Goal: Task Accomplishment & Management: Manage account settings

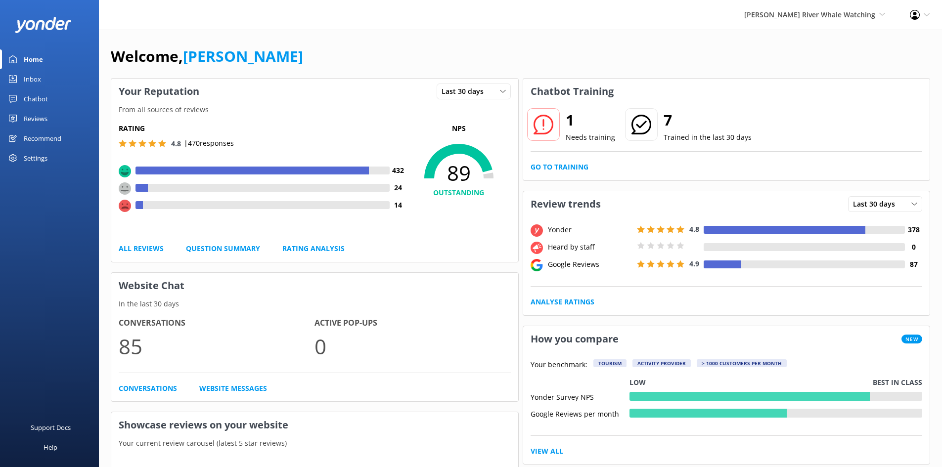
click at [32, 115] on div "Reviews" at bounding box center [36, 119] width 24 height 20
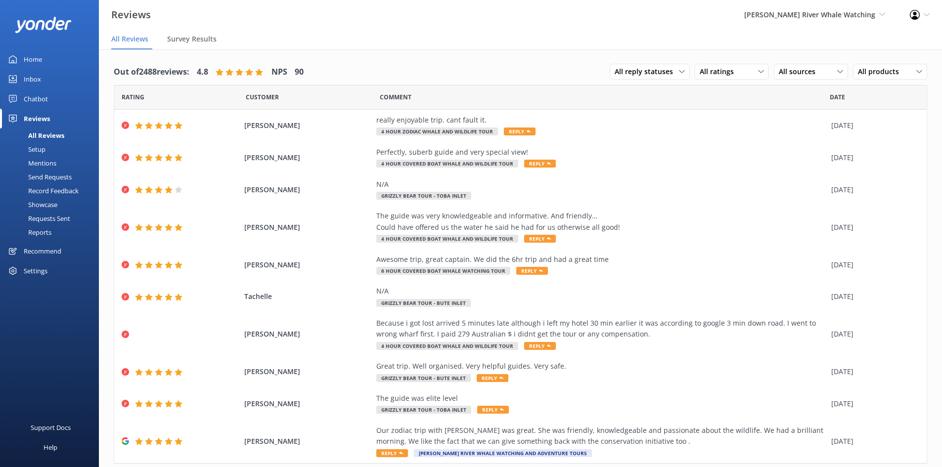
click at [45, 165] on div "Mentions" at bounding box center [31, 163] width 50 height 14
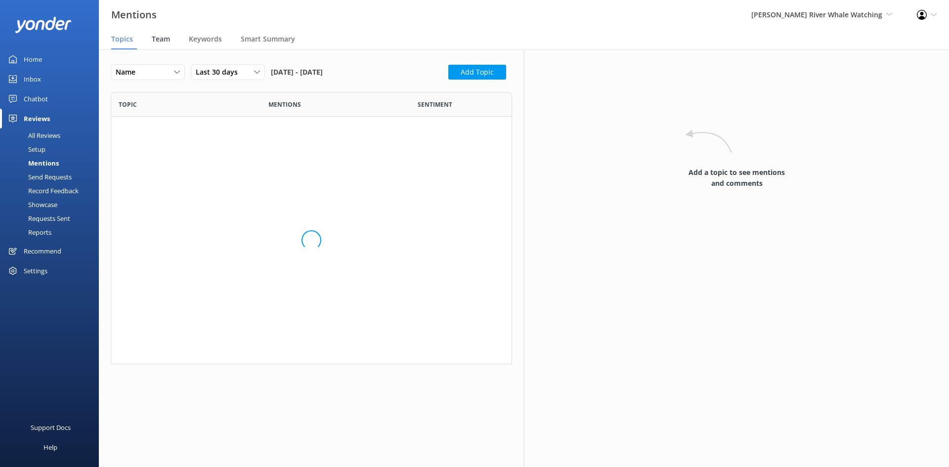
scroll to position [453, 387]
click at [164, 42] on span "Team" at bounding box center [161, 39] width 18 height 10
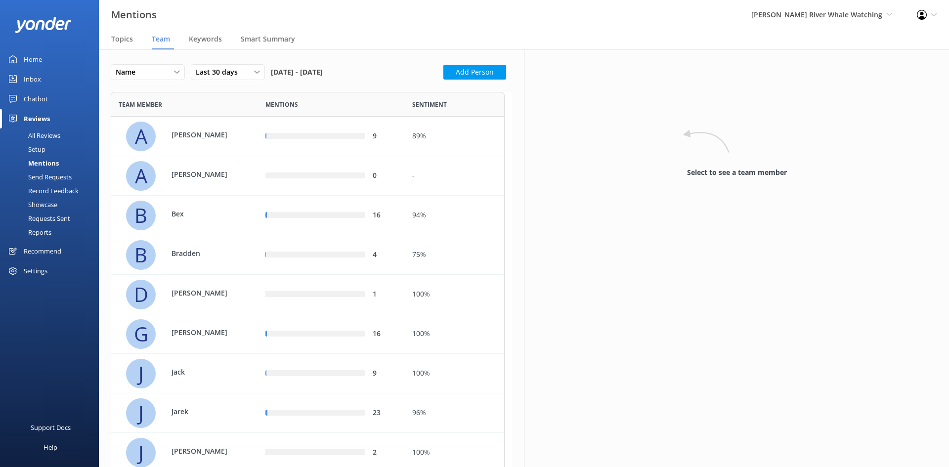
scroll to position [730, 387]
click at [221, 215] on p "Bex" at bounding box center [204, 214] width 64 height 11
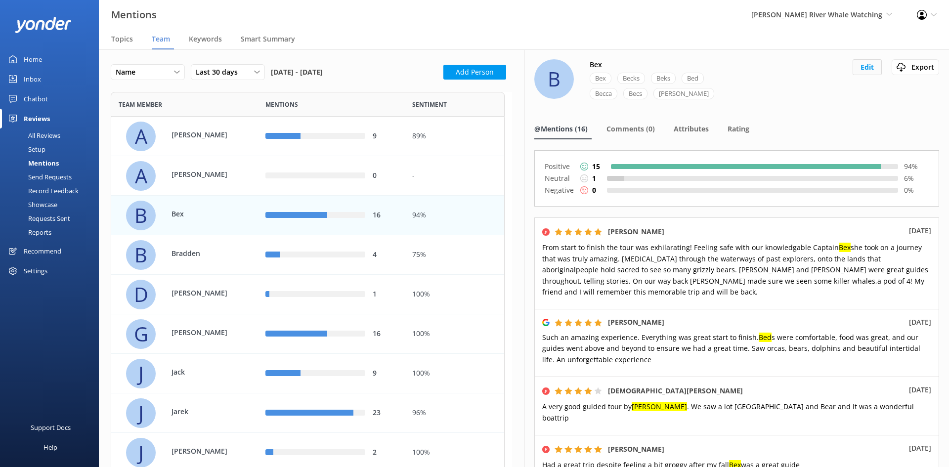
click at [864, 72] on button "Edit" at bounding box center [867, 67] width 29 height 16
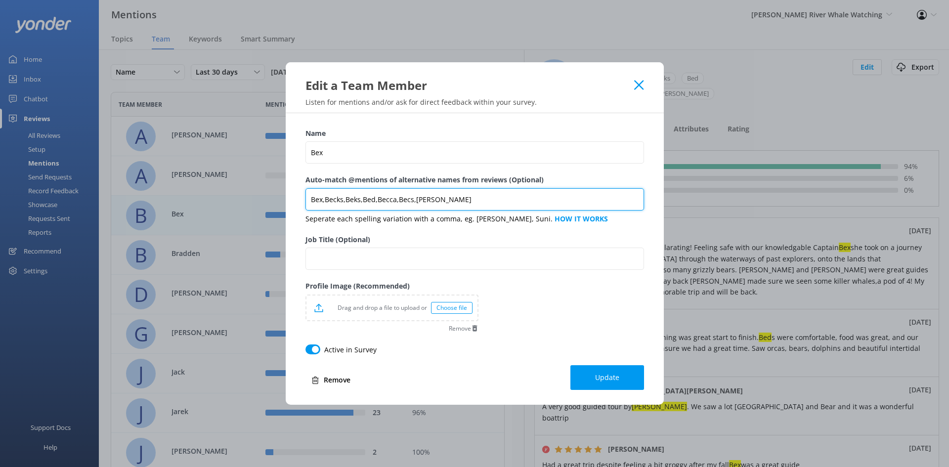
click at [557, 198] on input "Bex,Becks,Beks,Bed,Becca,Becs,[PERSON_NAME]" at bounding box center [474, 199] width 339 height 22
type input "Bex,Becks,Beks,Bed,Becca,Becs,[PERSON_NAME],Bec"
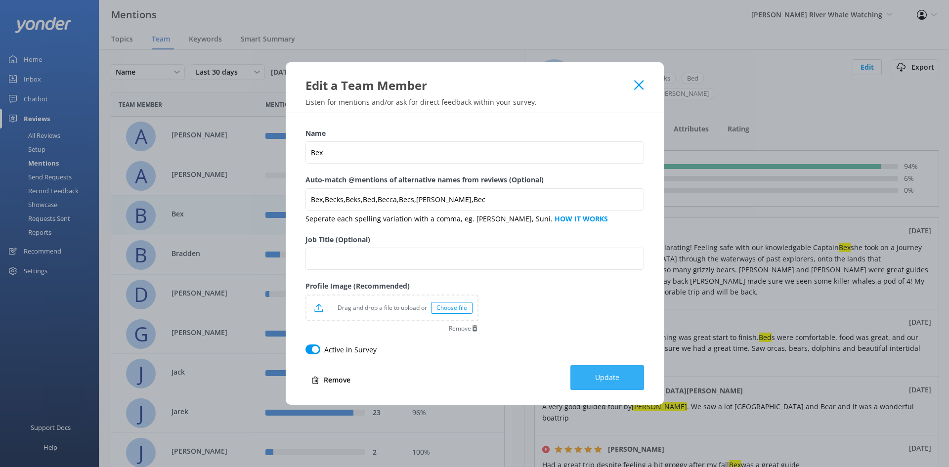
click at [581, 384] on button "Update" at bounding box center [607, 377] width 74 height 25
click at [641, 86] on use at bounding box center [638, 84] width 9 height 9
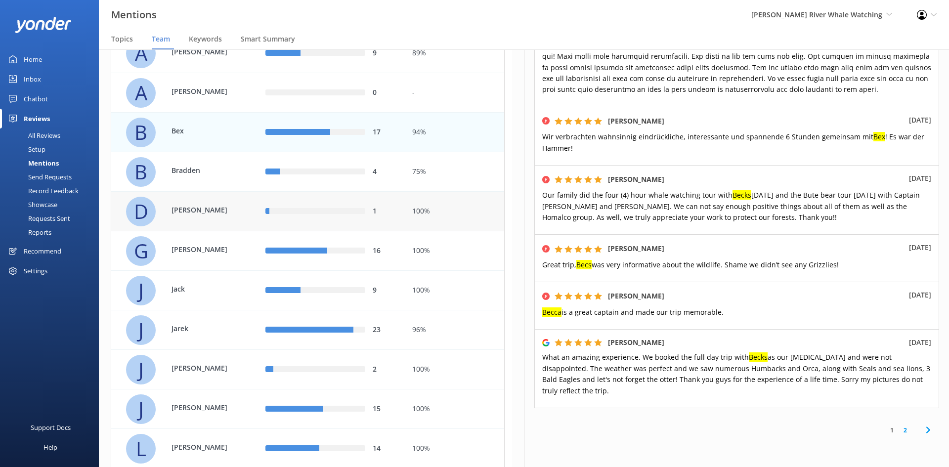
scroll to position [99, 0]
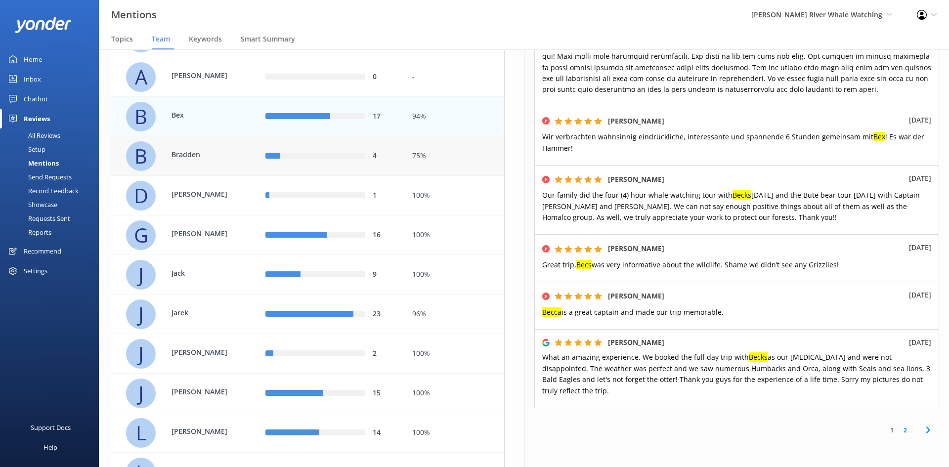
click at [440, 158] on div "75%" at bounding box center [454, 156] width 85 height 11
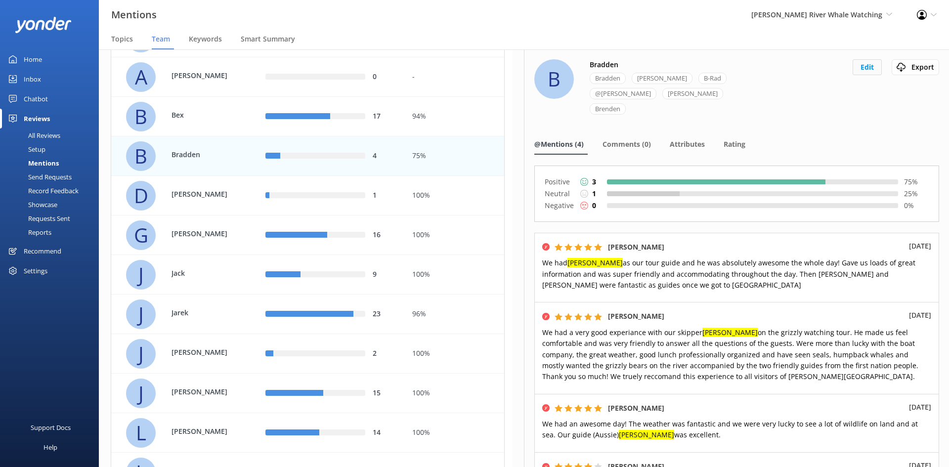
click at [866, 68] on button "Edit" at bounding box center [867, 67] width 29 height 16
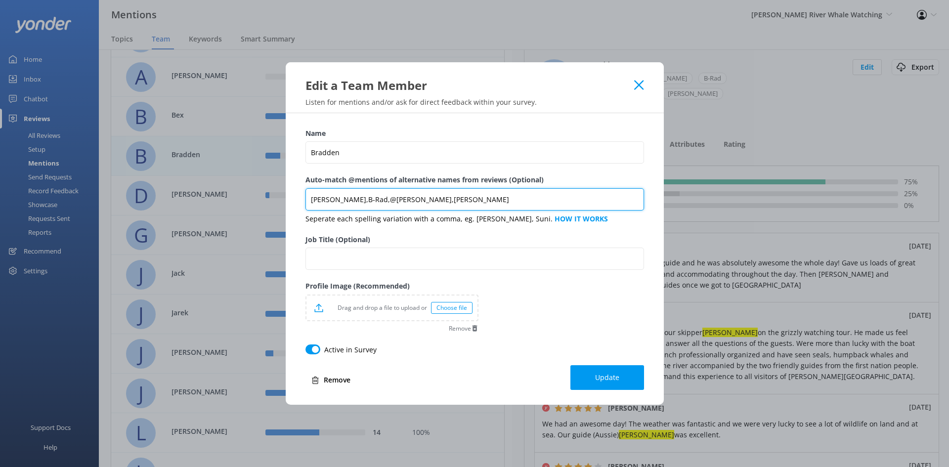
click at [498, 195] on input "[PERSON_NAME],B-Rad,@[PERSON_NAME],[PERSON_NAME]" at bounding box center [474, 199] width 339 height 22
type input "[PERSON_NAME],B-Rad,@[PERSON_NAME],[PERSON_NAME]"
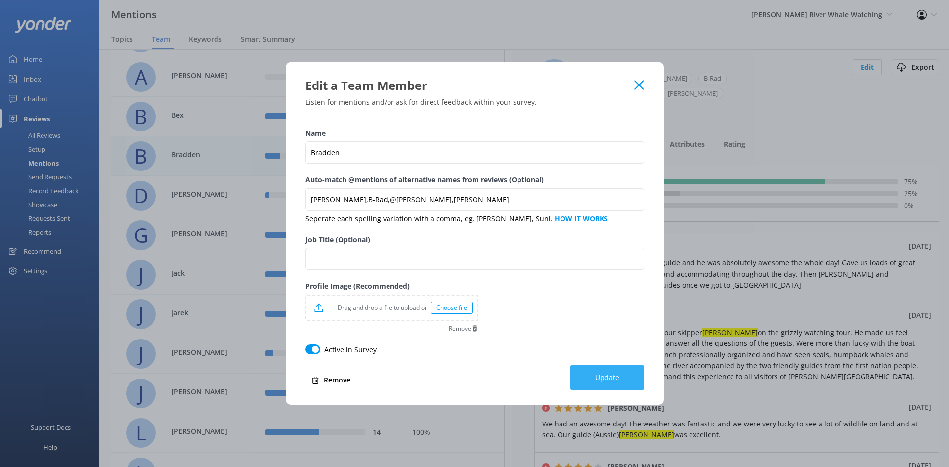
click at [608, 382] on span "Update" at bounding box center [607, 378] width 24 height 10
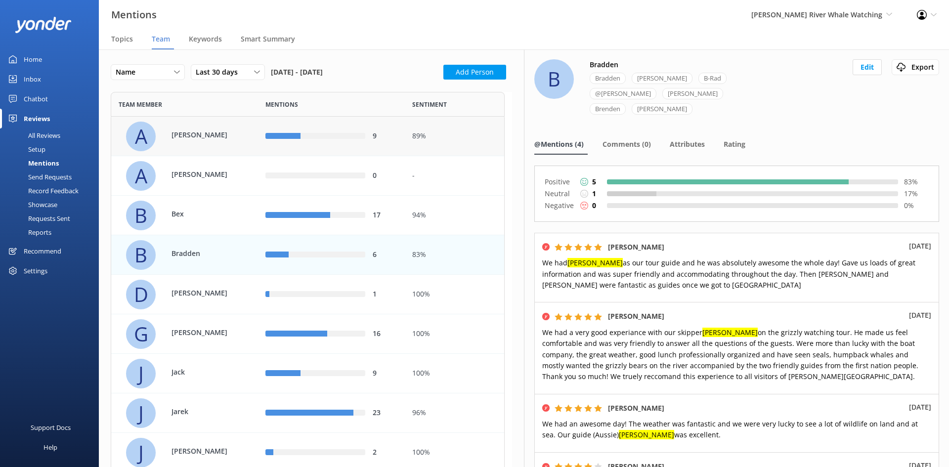
click at [229, 127] on div "A [PERSON_NAME]" at bounding box center [188, 137] width 125 height 30
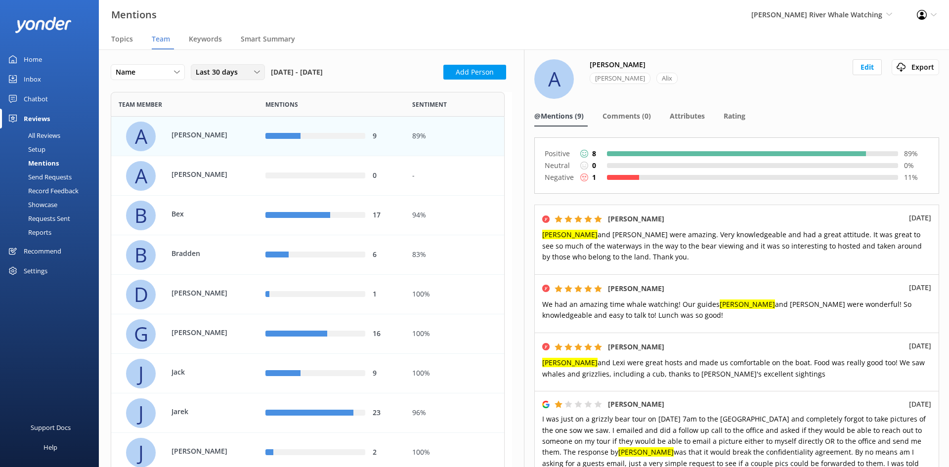
click at [205, 73] on span "Last 30 days" at bounding box center [220, 72] width 48 height 11
click at [236, 157] on link "Last 180 days" at bounding box center [235, 153] width 88 height 20
drag, startPoint x: 45, startPoint y: 58, endPoint x: 40, endPoint y: 61, distance: 6.4
click at [45, 58] on link "Home" at bounding box center [49, 59] width 99 height 20
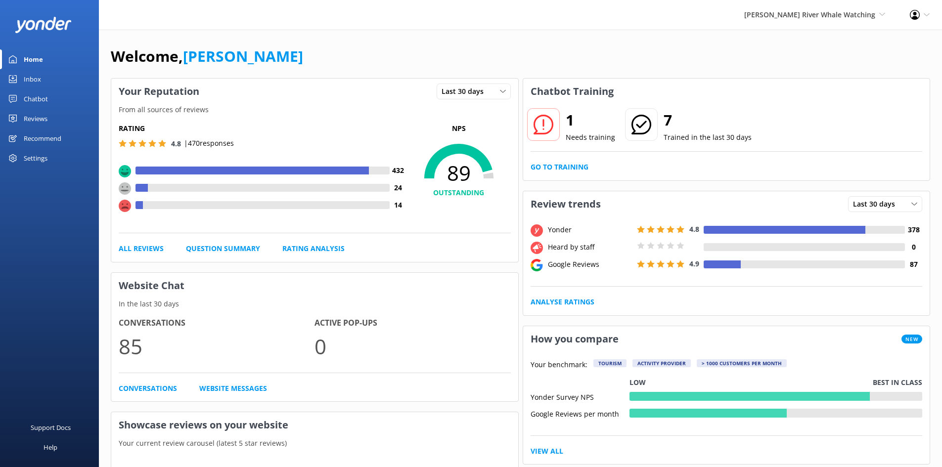
click at [49, 117] on link "Reviews" at bounding box center [49, 119] width 99 height 20
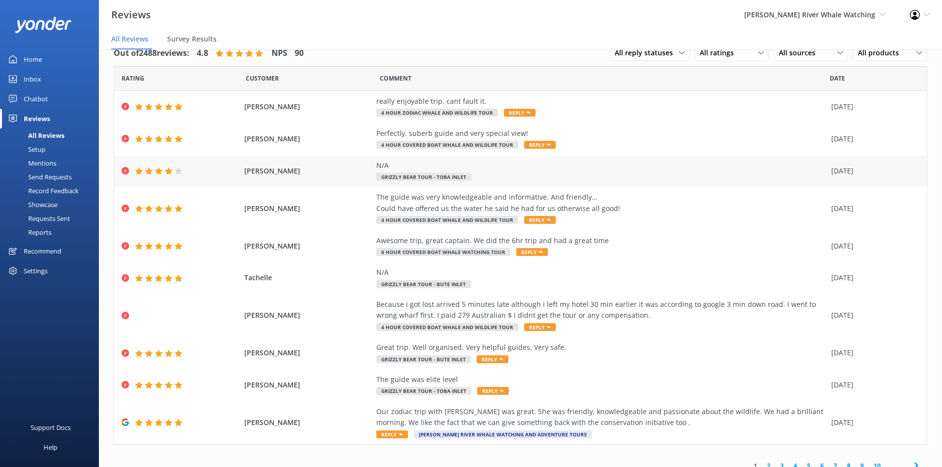
scroll to position [29, 0]
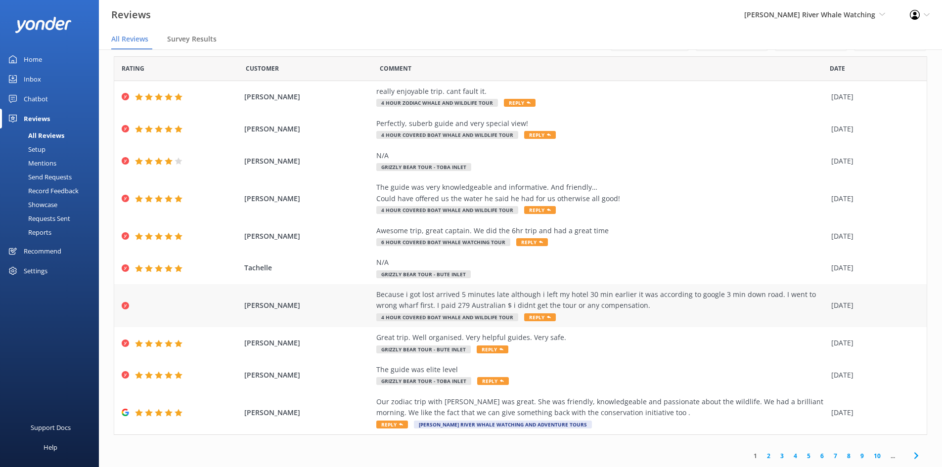
click at [708, 308] on div "Because i got lost arrived 5 minutes late although i left my hotel 30 min earli…" at bounding box center [601, 300] width 450 height 22
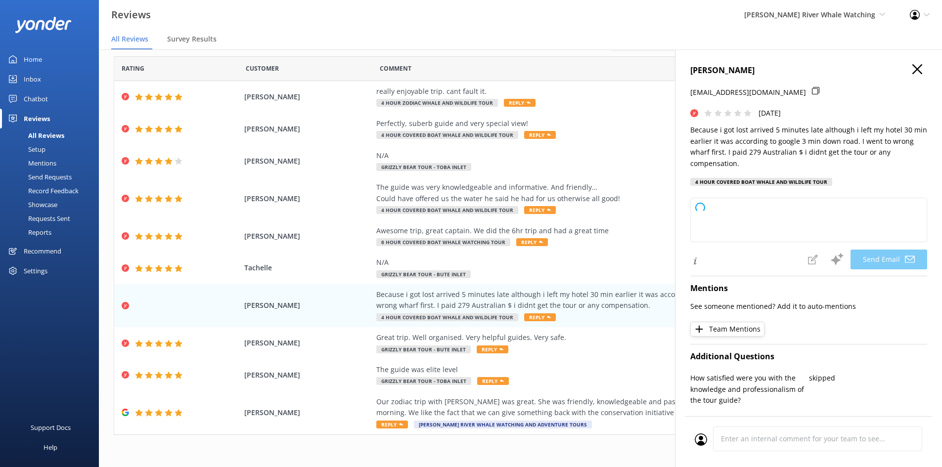
type textarea "Hi [PERSON_NAME], Thank you for sharing your feedback. We're truly sorry to hea…"
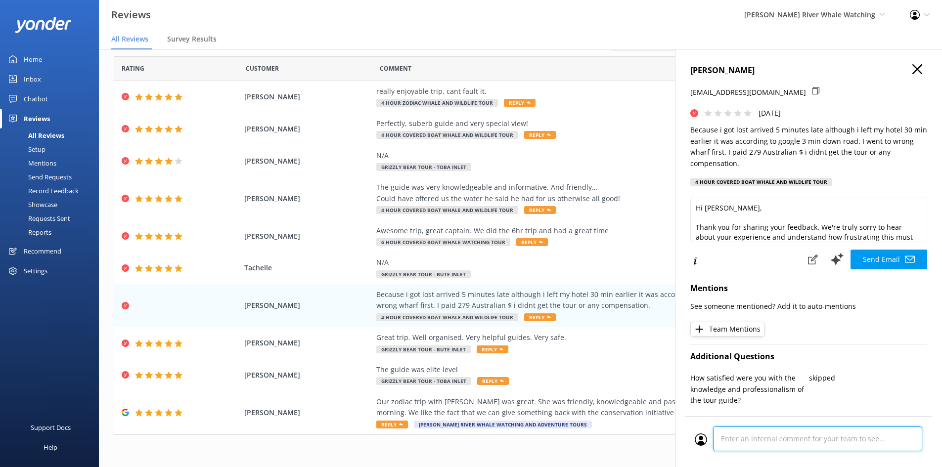
click at [785, 441] on div "Cancel Comment" at bounding box center [808, 441] width 247 height 51
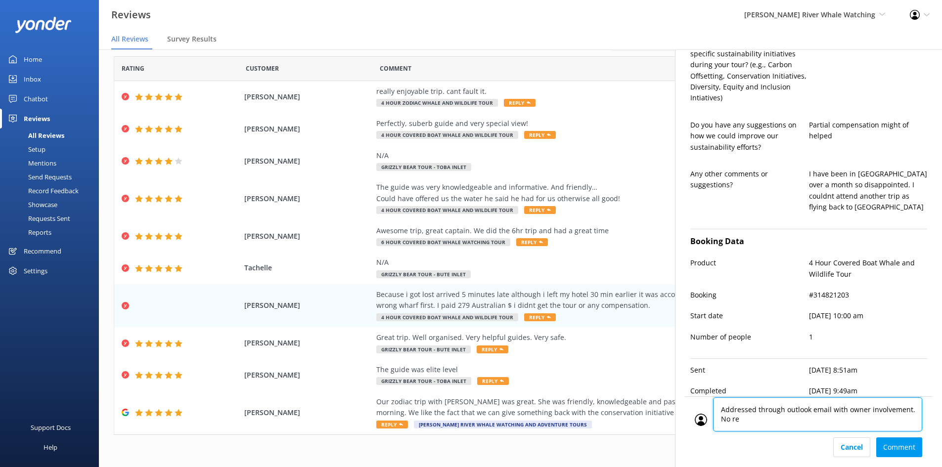
scroll to position [0, 0]
type textarea "Addressed through outlook email with owner involvement. No reply needed."
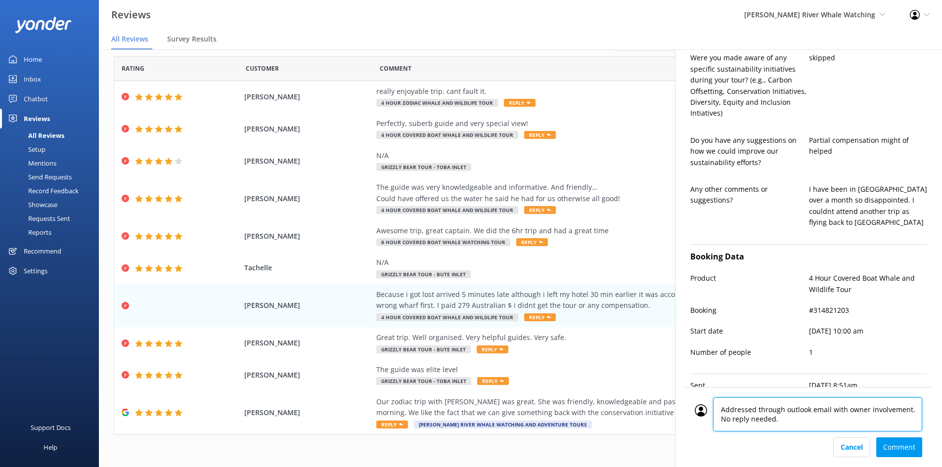
scroll to position [392, 0]
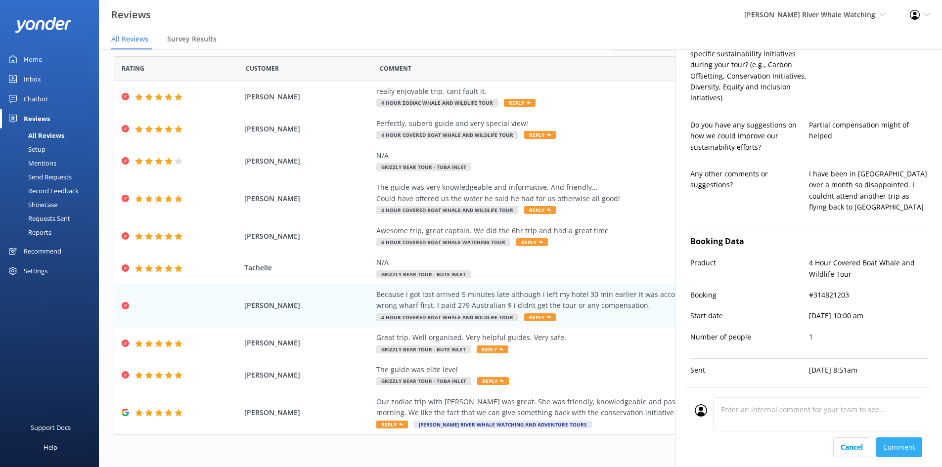
click at [905, 449] on div "Cancel Comment" at bounding box center [807, 447] width 227 height 20
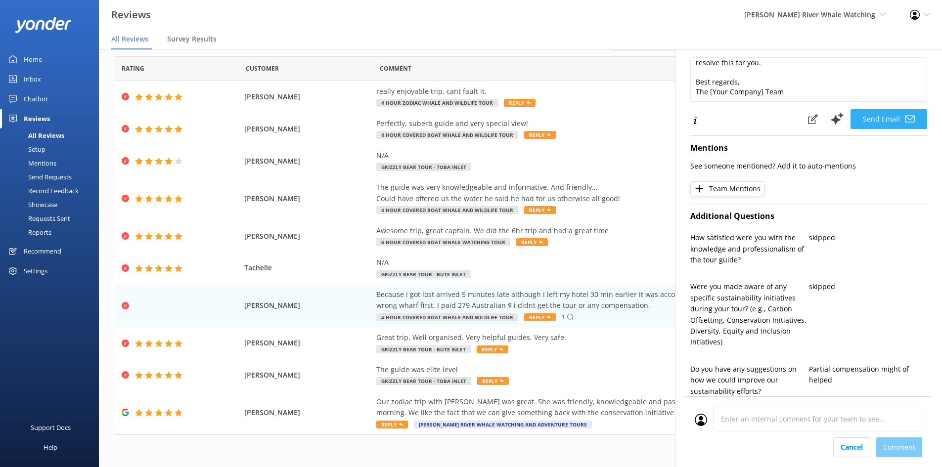
scroll to position [0, 0]
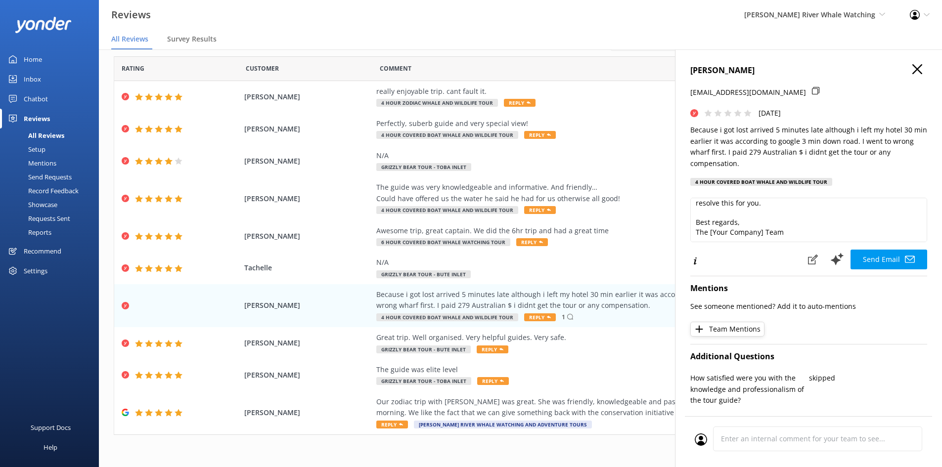
click at [912, 70] on use "button" at bounding box center [917, 69] width 10 height 10
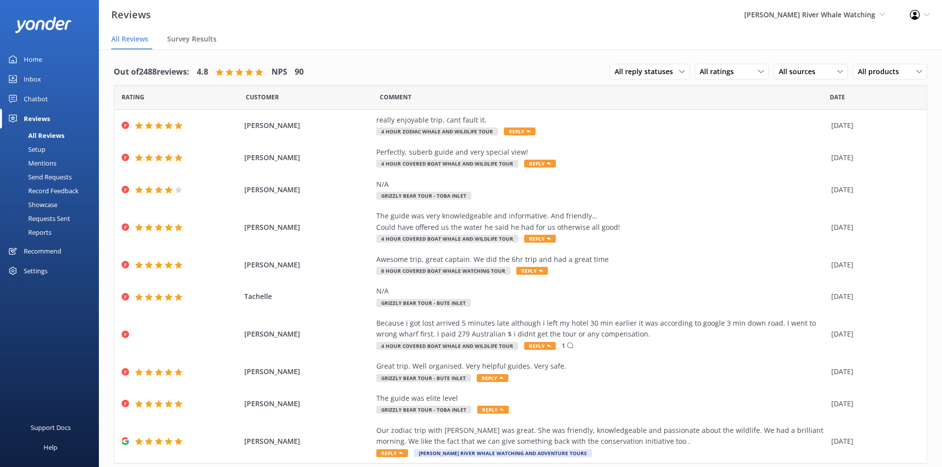
click at [33, 160] on div "Mentions" at bounding box center [31, 163] width 50 height 14
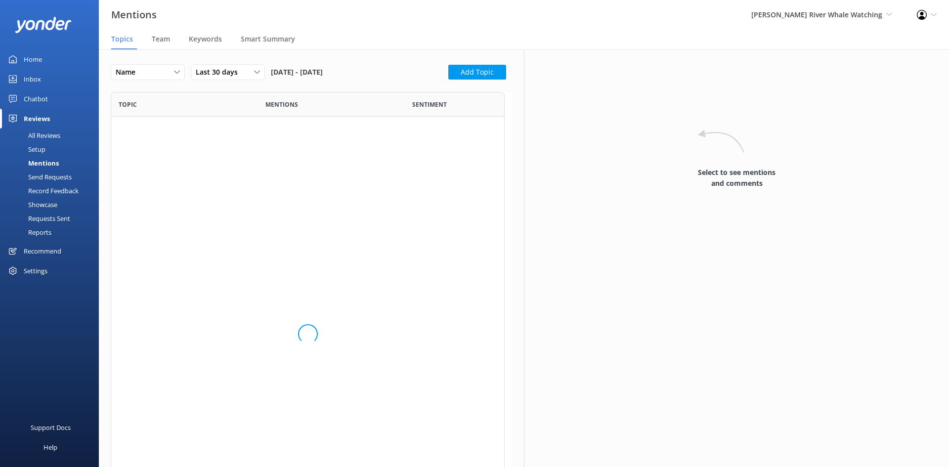
scroll to position [453, 387]
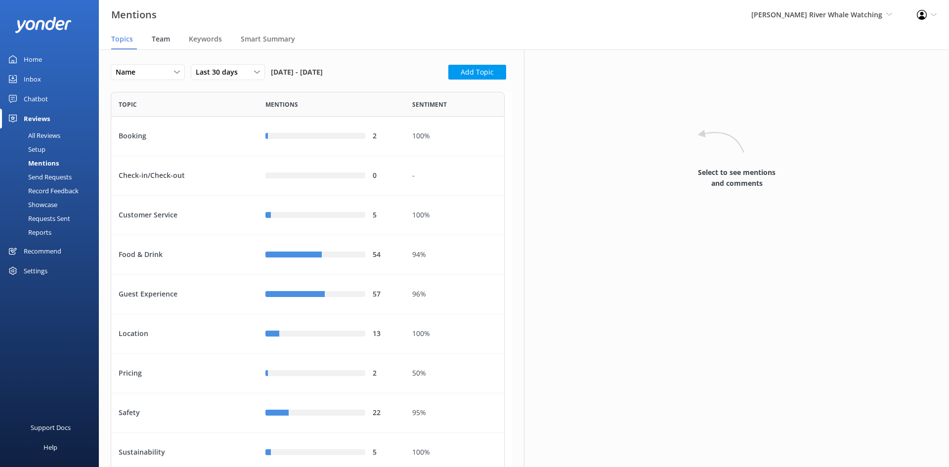
click at [160, 43] on div "Team" at bounding box center [163, 40] width 22 height 20
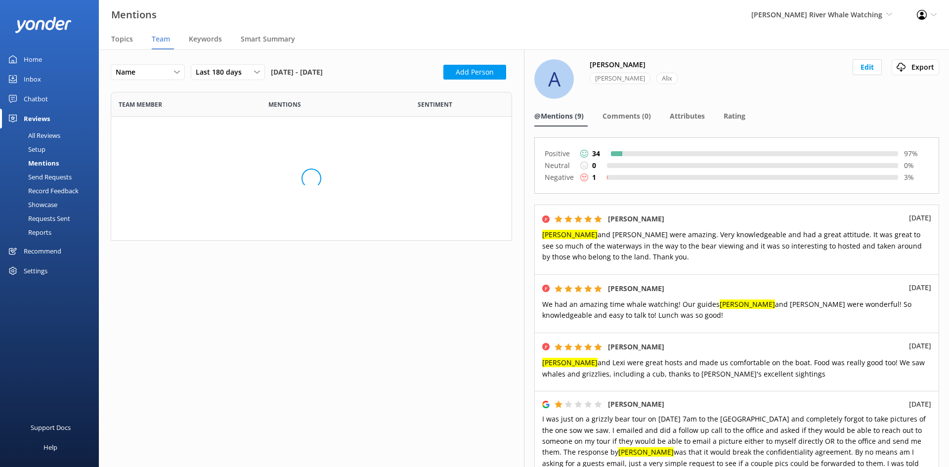
scroll to position [141, 394]
click at [244, 80] on div "Last 180 days Last 7 days Last 30 days Last 90 days Last 180 days Custom" at bounding box center [228, 72] width 74 height 16
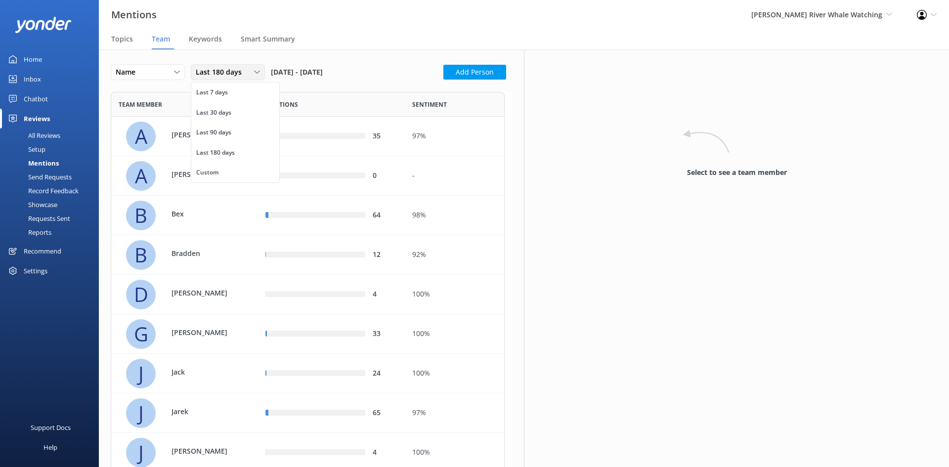
scroll to position [730, 387]
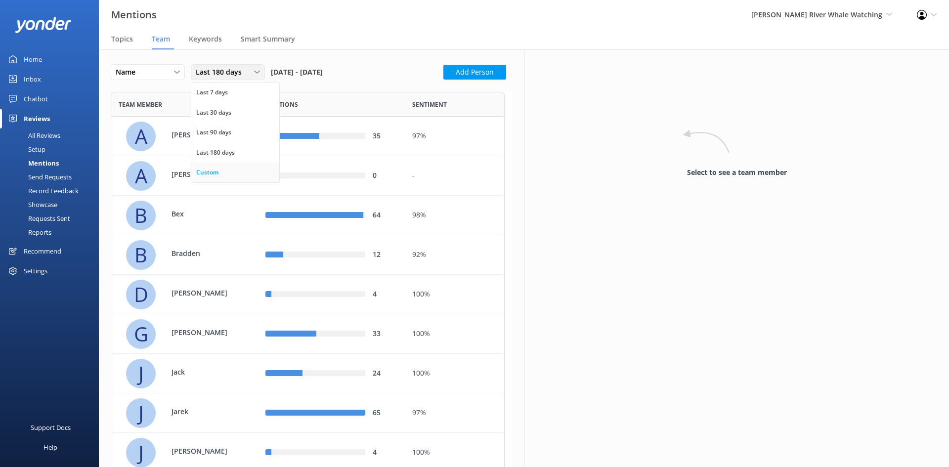
click at [243, 174] on link "Custom" at bounding box center [235, 173] width 88 height 20
click at [301, 104] on span "Previous Month" at bounding box center [301, 106] width 10 height 10
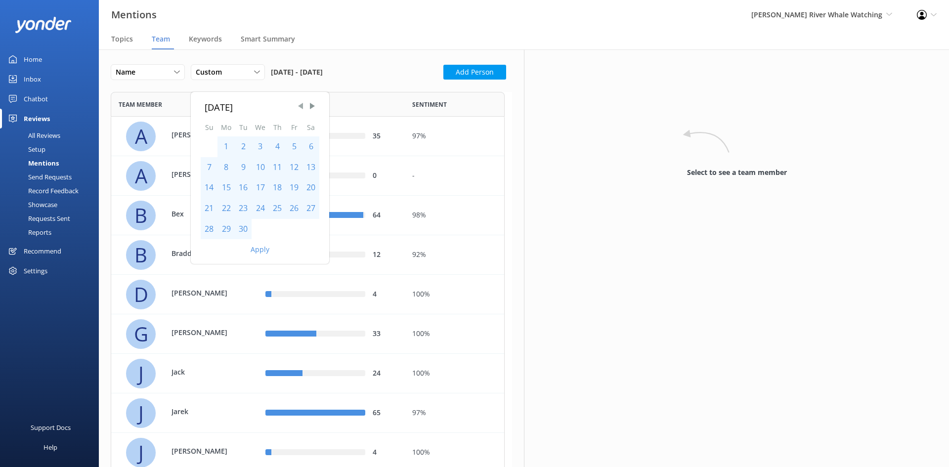
click at [301, 104] on span "Previous Month" at bounding box center [301, 106] width 10 height 10
click at [301, 107] on span "Previous Month" at bounding box center [301, 106] width 10 height 10
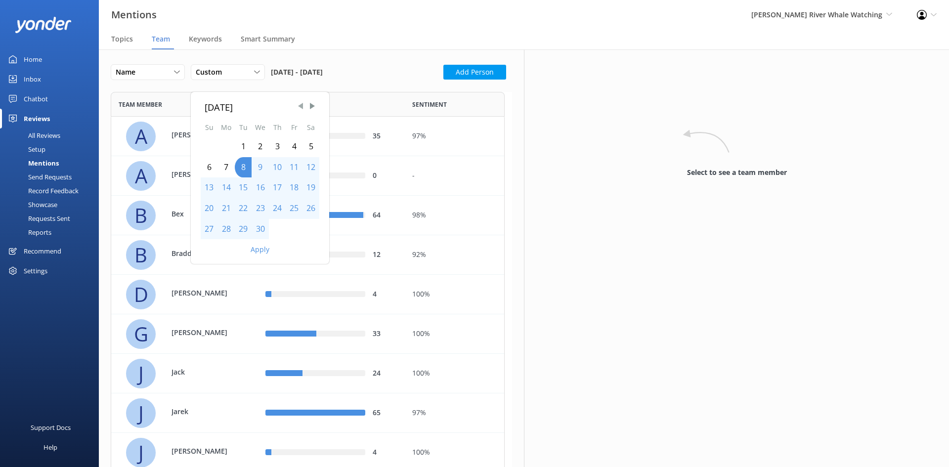
click at [301, 107] on span "Previous Month" at bounding box center [301, 106] width 10 height 10
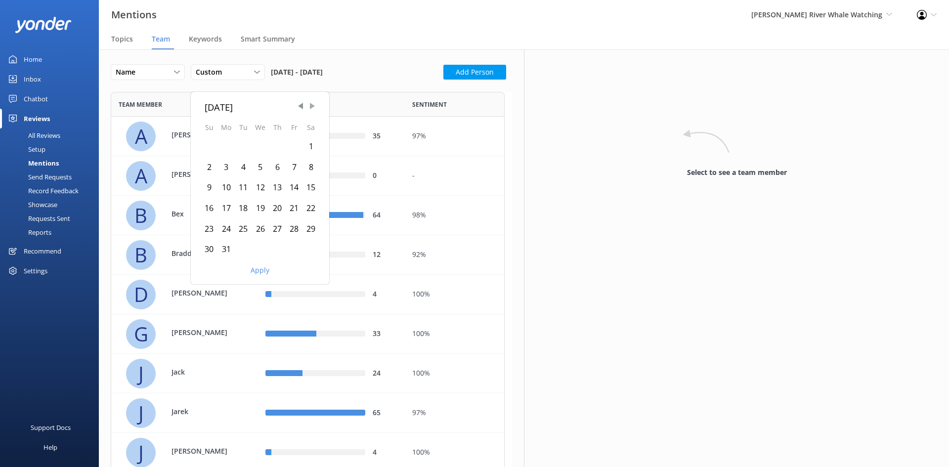
click at [315, 110] on span "Next Month" at bounding box center [312, 106] width 10 height 10
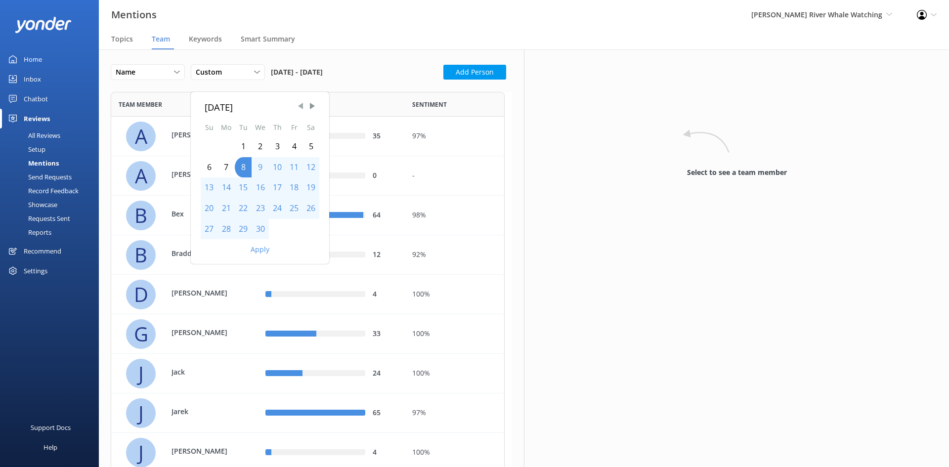
click at [302, 109] on span "Previous Month" at bounding box center [301, 106] width 10 height 10
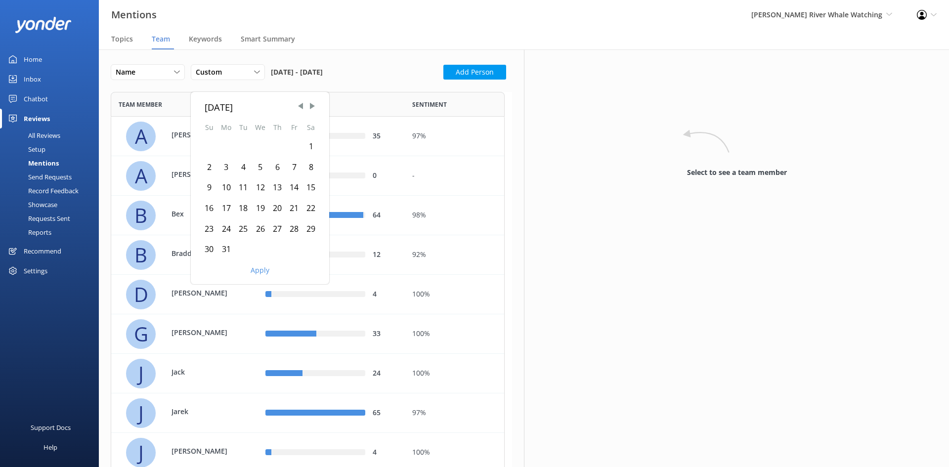
click at [310, 147] on div "1" at bounding box center [311, 146] width 17 height 21
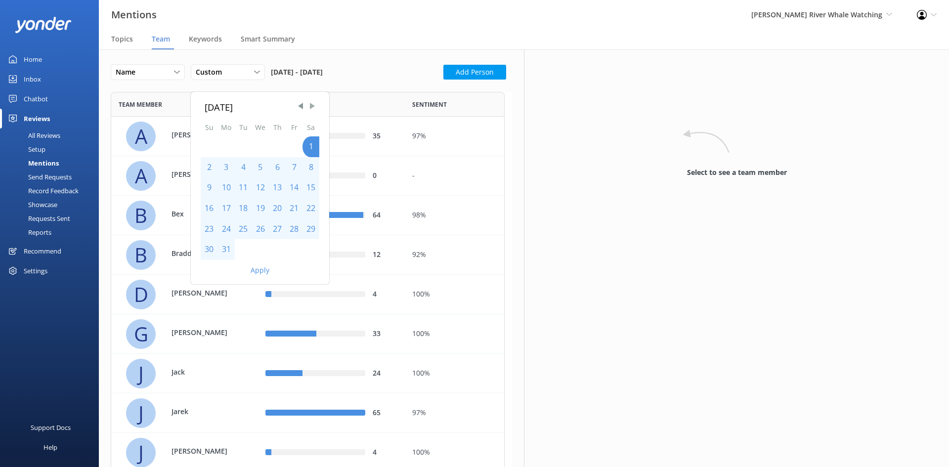
click at [312, 106] on span "Next Month" at bounding box center [312, 106] width 10 height 10
click at [311, 105] on span "Next Month" at bounding box center [312, 106] width 10 height 10
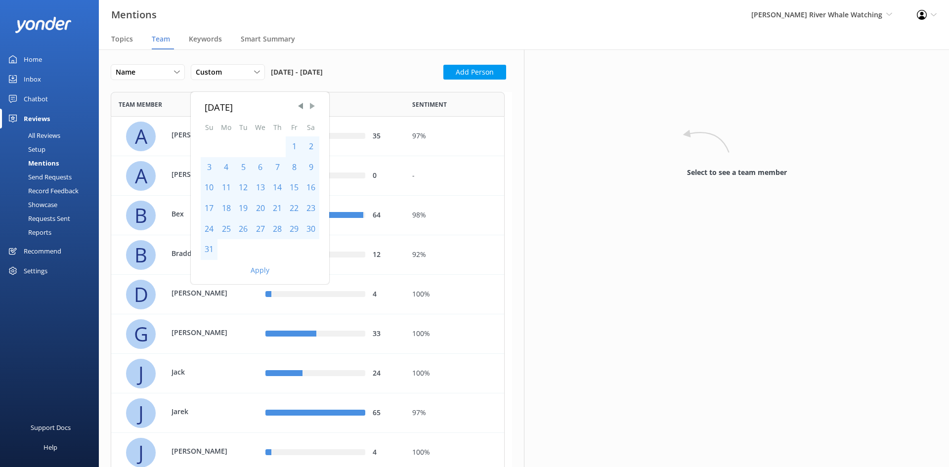
click at [311, 105] on span "Next Month" at bounding box center [312, 106] width 10 height 10
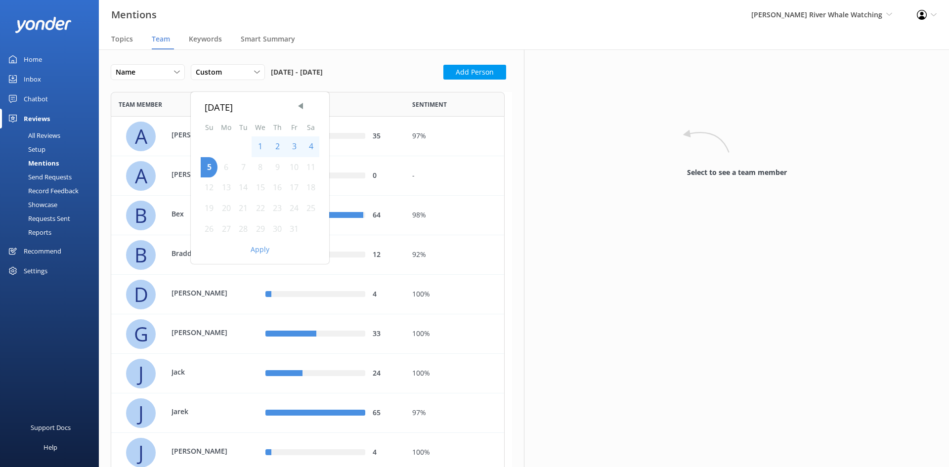
click at [311, 105] on div "[DATE]" at bounding box center [260, 107] width 111 height 14
click at [209, 165] on div "5" at bounding box center [209, 167] width 17 height 21
click at [265, 252] on button "Apply" at bounding box center [260, 249] width 19 height 7
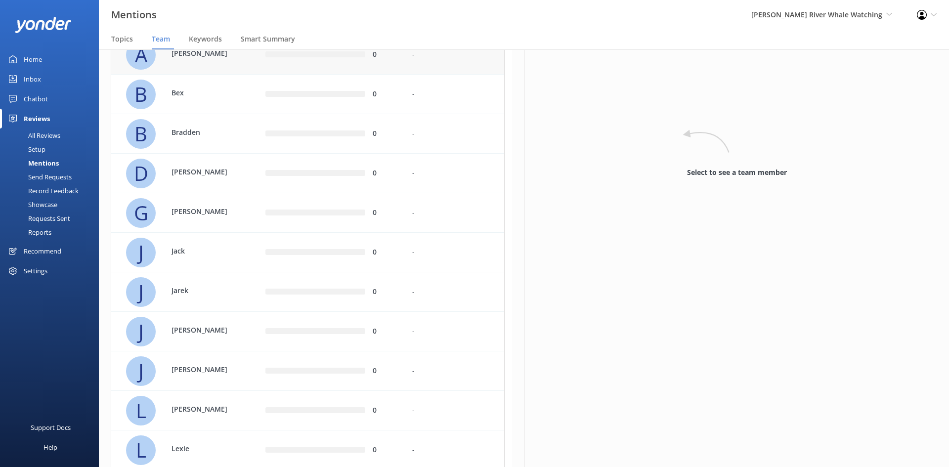
scroll to position [0, 0]
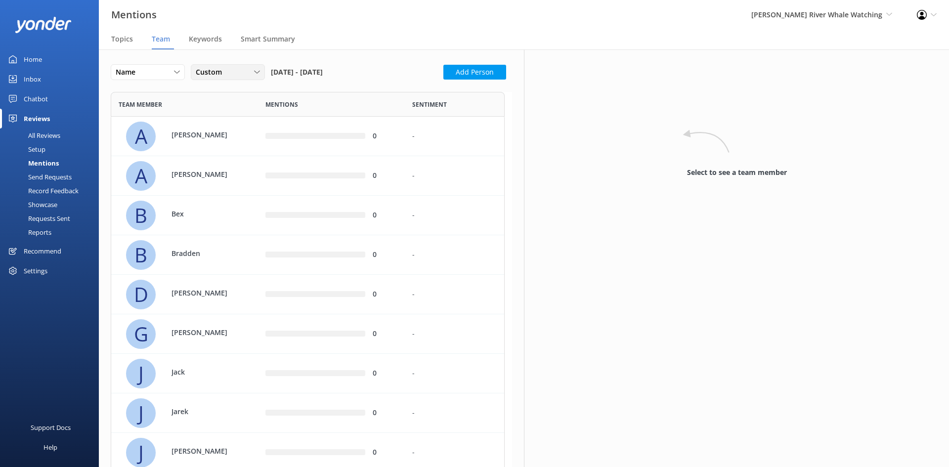
click at [225, 67] on div "Custom Last 7 days Last 30 days Last 90 days Last 180 days Custom" at bounding box center [228, 72] width 74 height 16
click at [246, 159] on link "Last 180 days" at bounding box center [235, 153] width 88 height 20
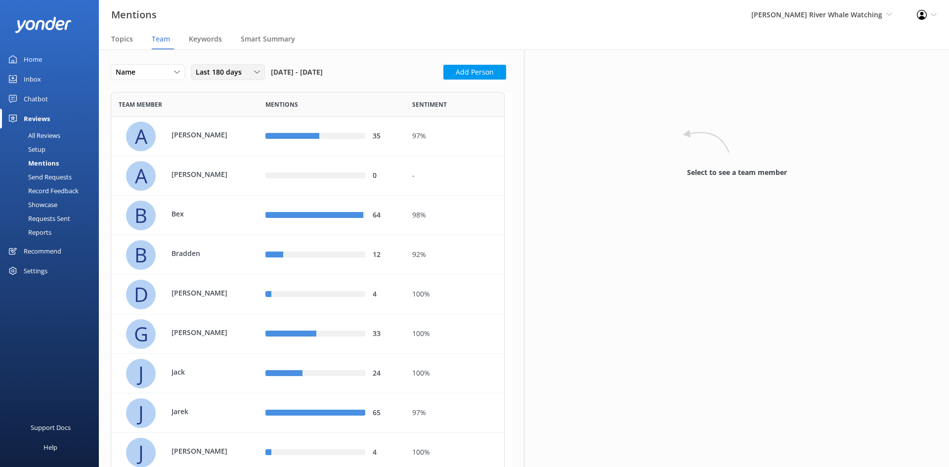
click at [216, 72] on span "Last 180 days" at bounding box center [222, 72] width 52 height 11
click at [210, 176] on div "Custom" at bounding box center [207, 173] width 22 height 10
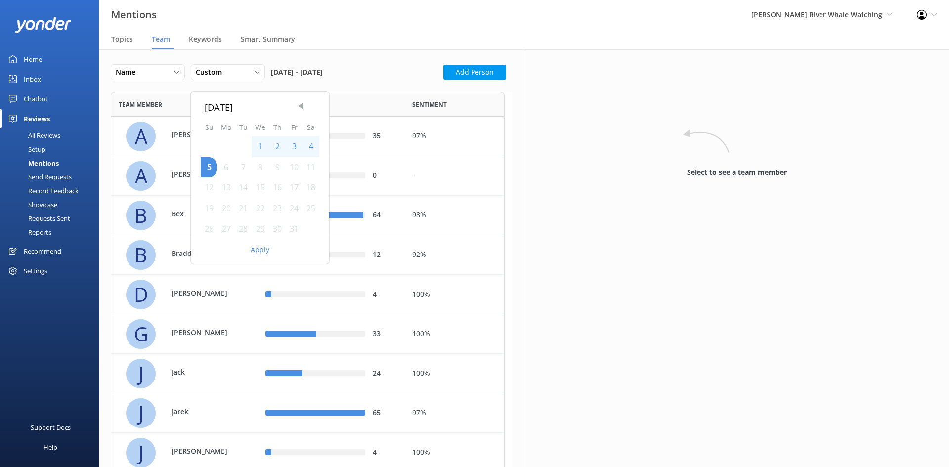
click at [302, 105] on span "Previous Month" at bounding box center [301, 106] width 10 height 10
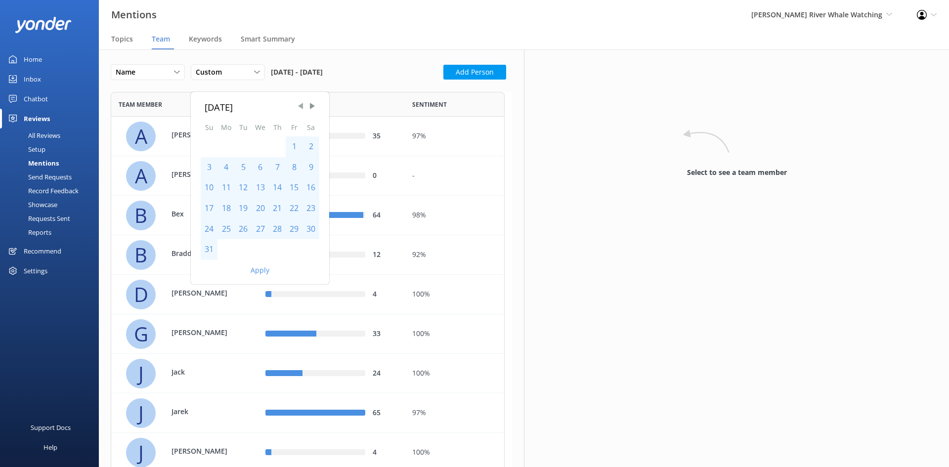
click at [302, 105] on span "Previous Month" at bounding box center [301, 106] width 10 height 10
click at [302, 110] on span "Previous Month" at bounding box center [301, 106] width 10 height 10
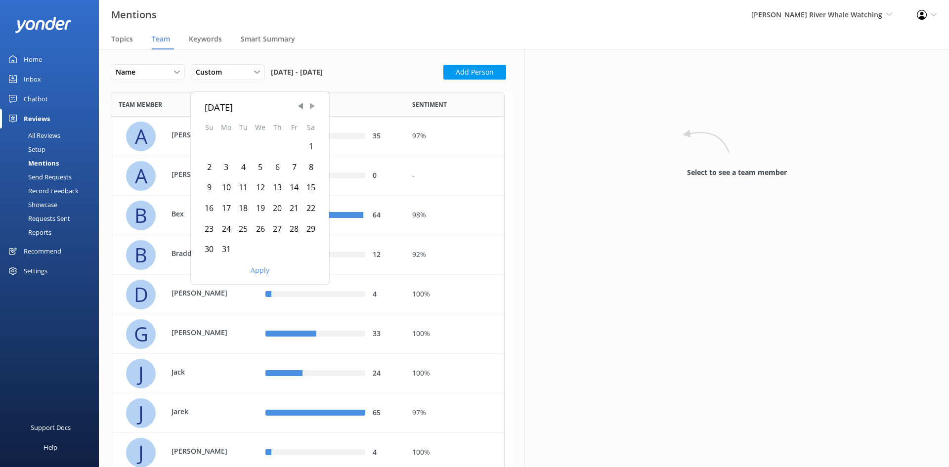
click at [315, 107] on span "Next Month" at bounding box center [312, 106] width 10 height 10
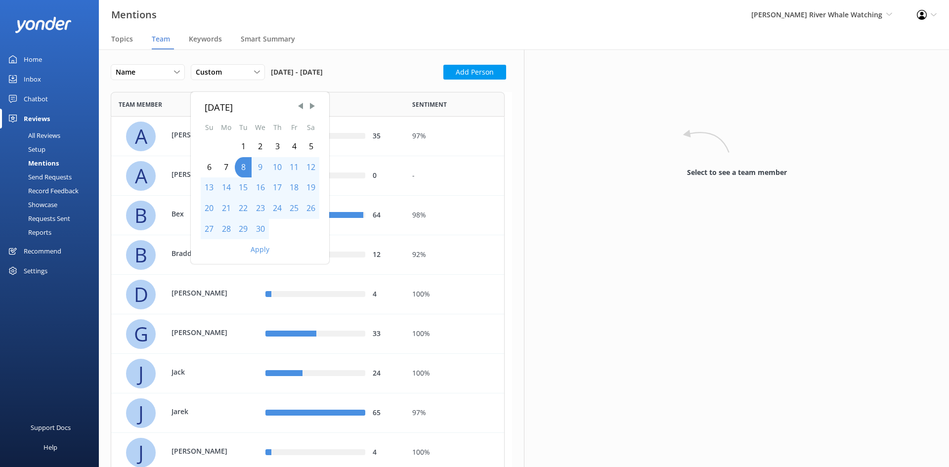
click at [246, 146] on div "1" at bounding box center [243, 146] width 17 height 21
click at [454, 71] on button "Add Person" at bounding box center [474, 72] width 63 height 15
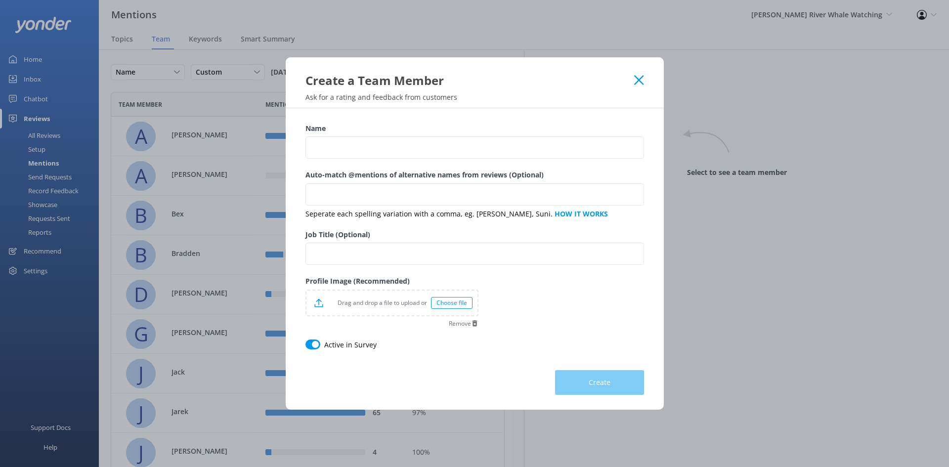
click at [635, 83] on icon at bounding box center [638, 80] width 9 height 10
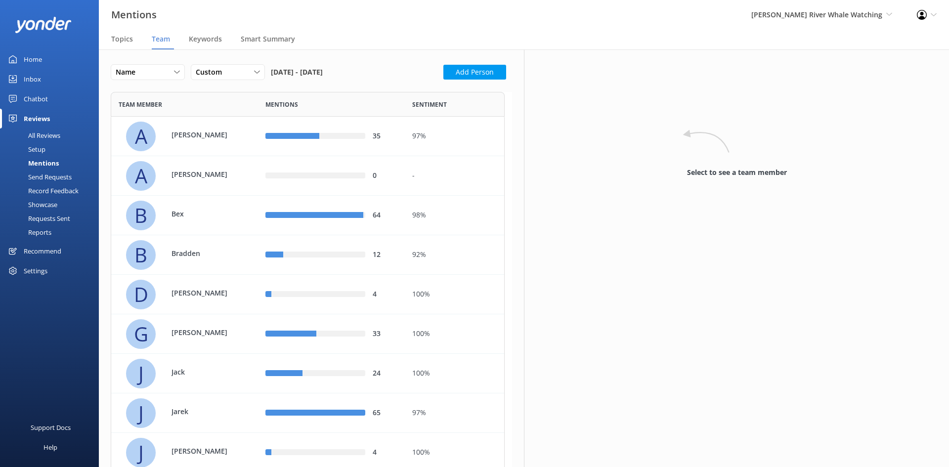
click at [268, 74] on div "Custom Last 7 days Last 30 days Last 90 days Last 180 days Custom" at bounding box center [231, 75] width 80 height 22
click at [249, 76] on div "Custom" at bounding box center [227, 72] width 69 height 11
